Goal: Task Accomplishment & Management: Use online tool/utility

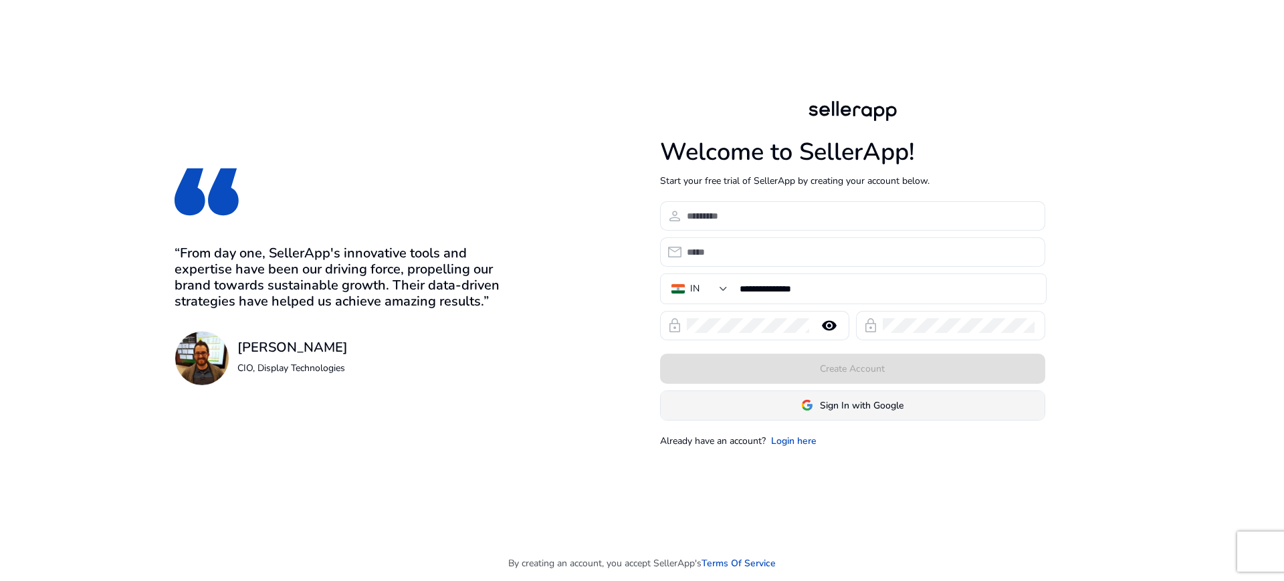
click at [844, 407] on span "Sign In with Google" at bounding box center [862, 405] width 84 height 14
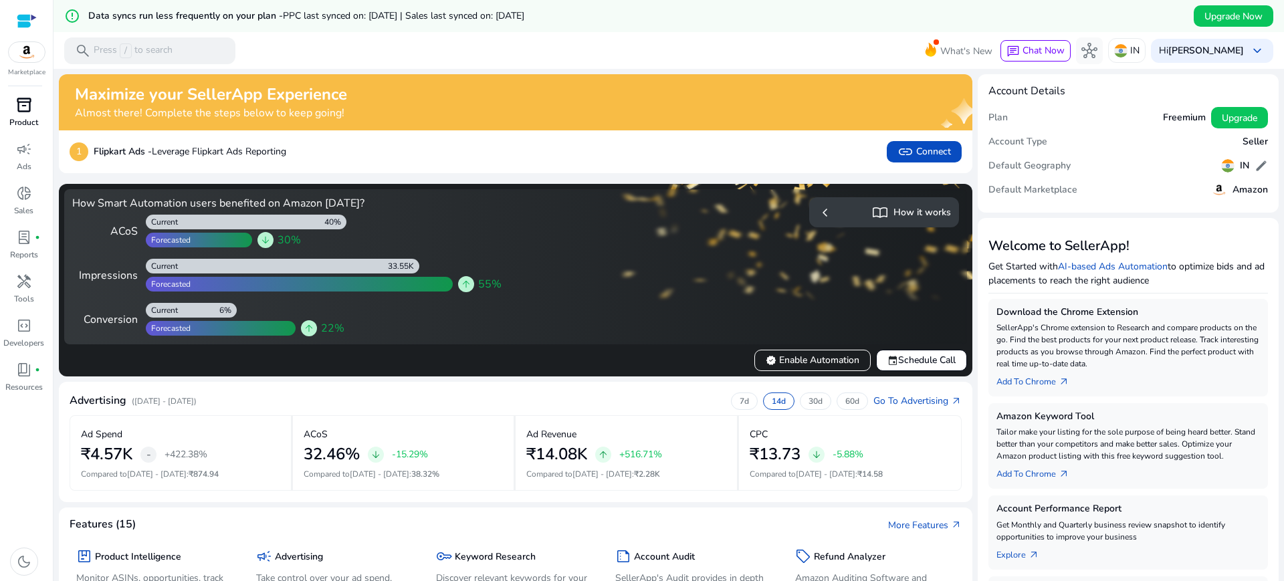
click at [21, 111] on span "inventory_2" at bounding box center [24, 105] width 16 height 16
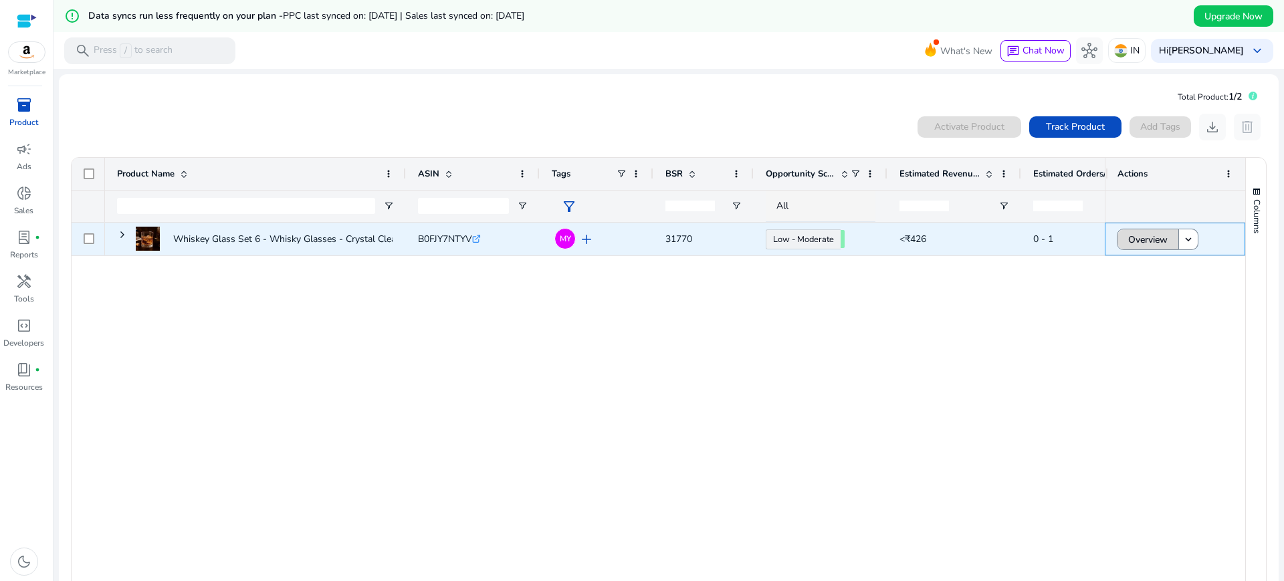
click at [1155, 241] on span "Overview" at bounding box center [1147, 239] width 39 height 27
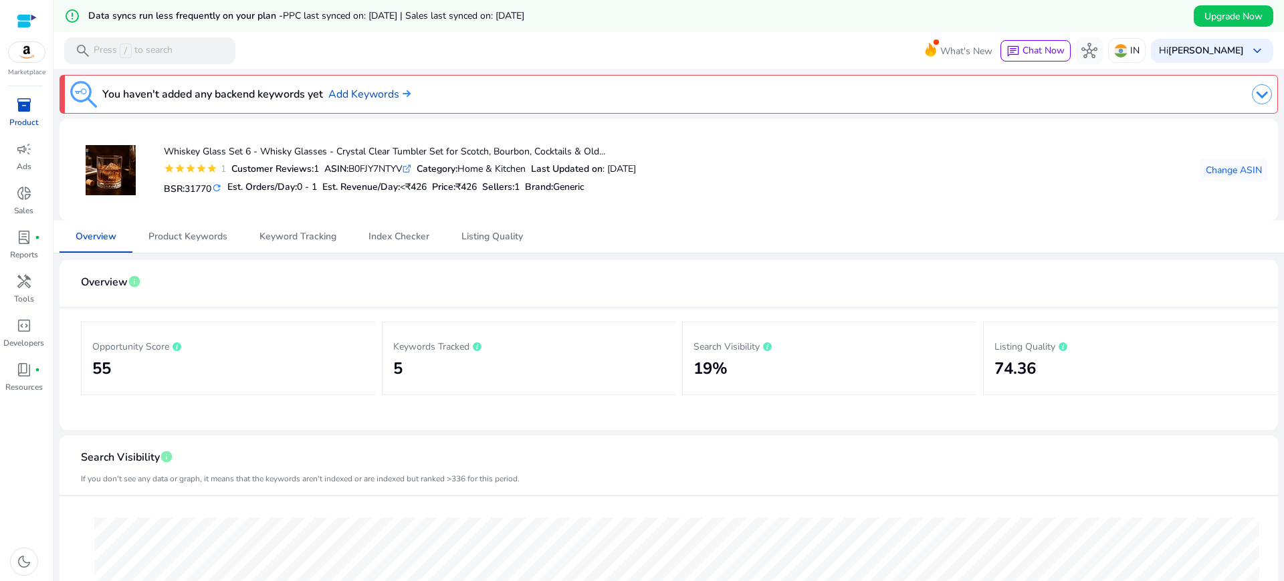
click at [572, 290] on mat-card-header "Overview info" at bounding box center [668, 289] width 1197 height 37
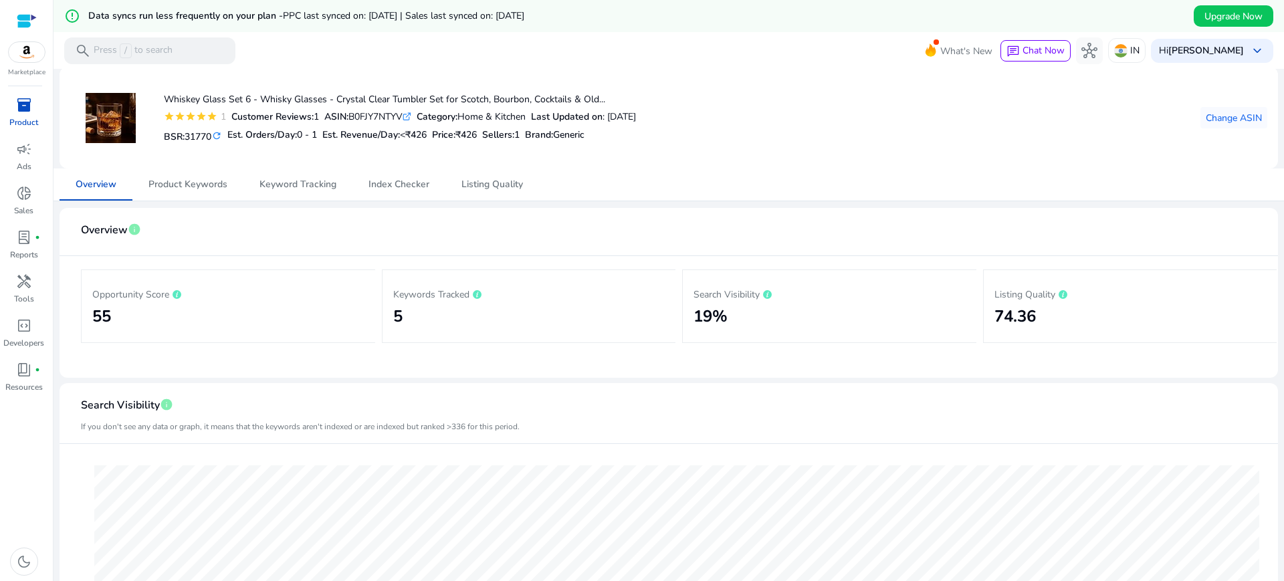
scroll to position [33, 0]
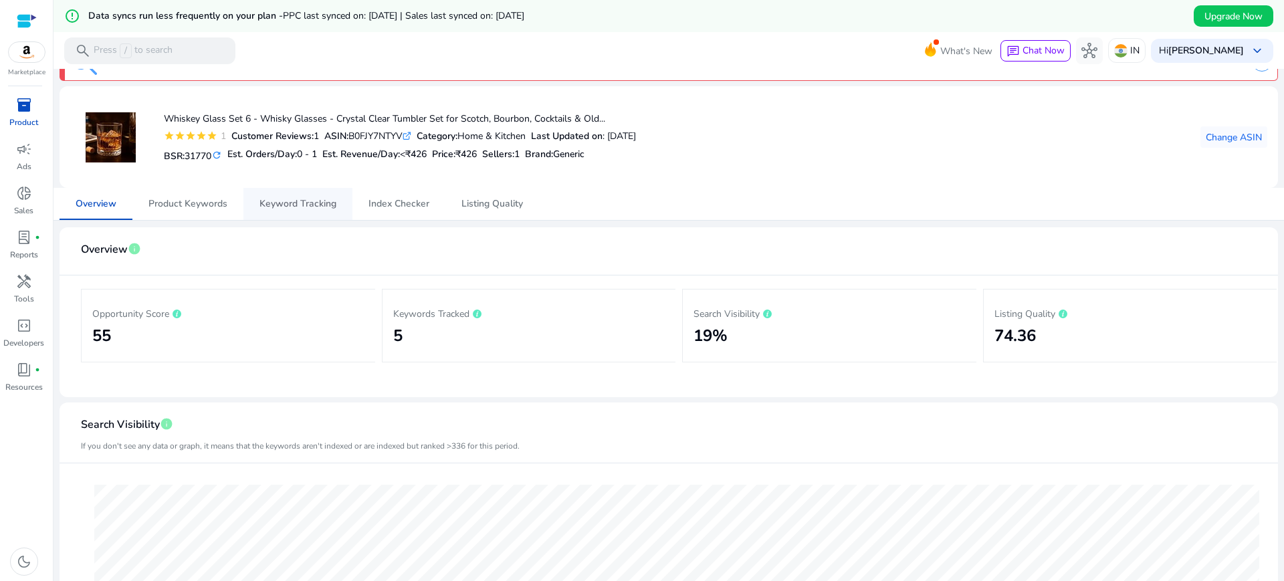
click at [327, 204] on span "Keyword Tracking" at bounding box center [297, 203] width 77 height 9
